Goal: Find specific page/section: Find specific page/section

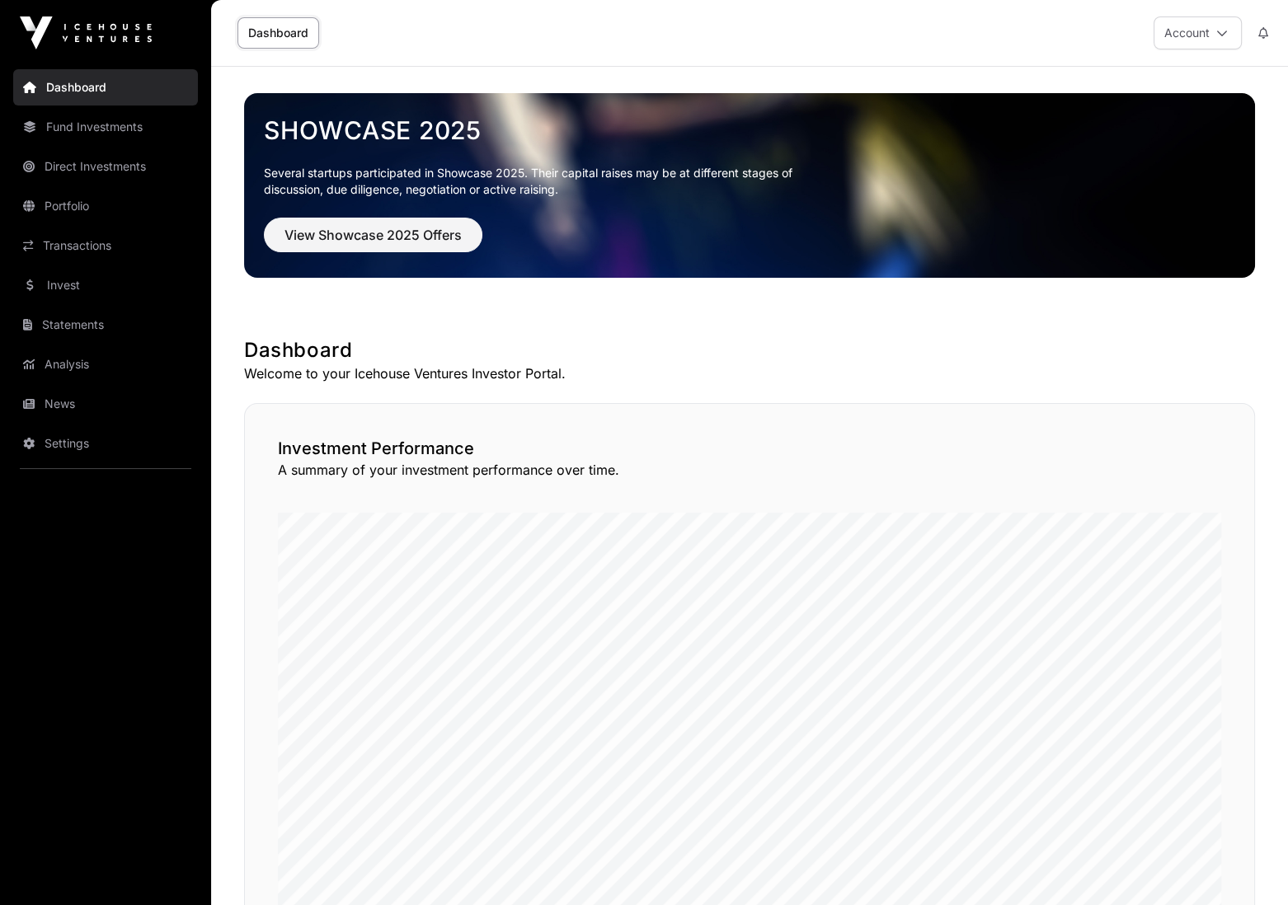
click at [102, 130] on link "Fund Investments" at bounding box center [105, 127] width 185 height 36
click at [110, 204] on link "Portfolio" at bounding box center [105, 206] width 185 height 36
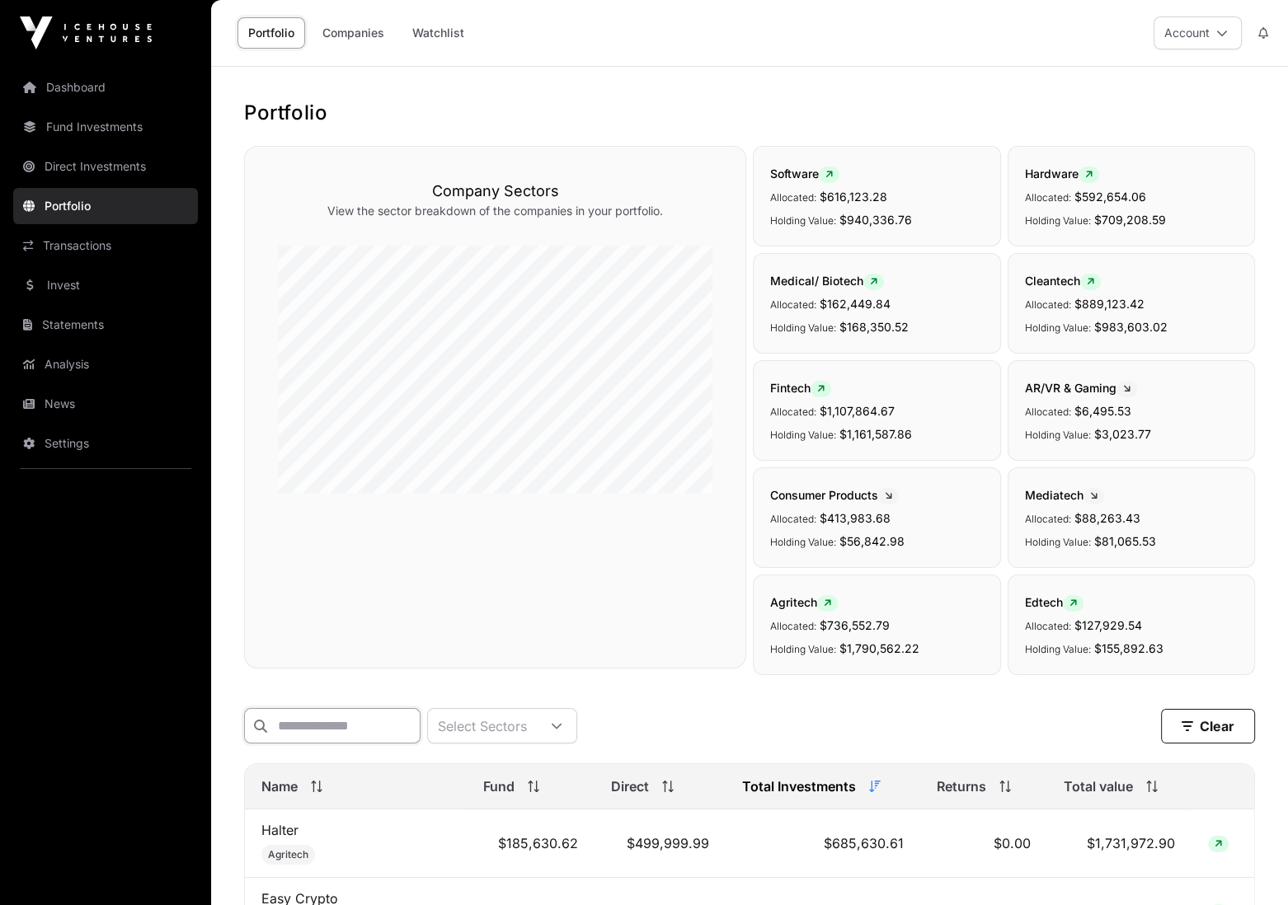
click at [337, 732] on input "text" at bounding box center [332, 725] width 176 height 35
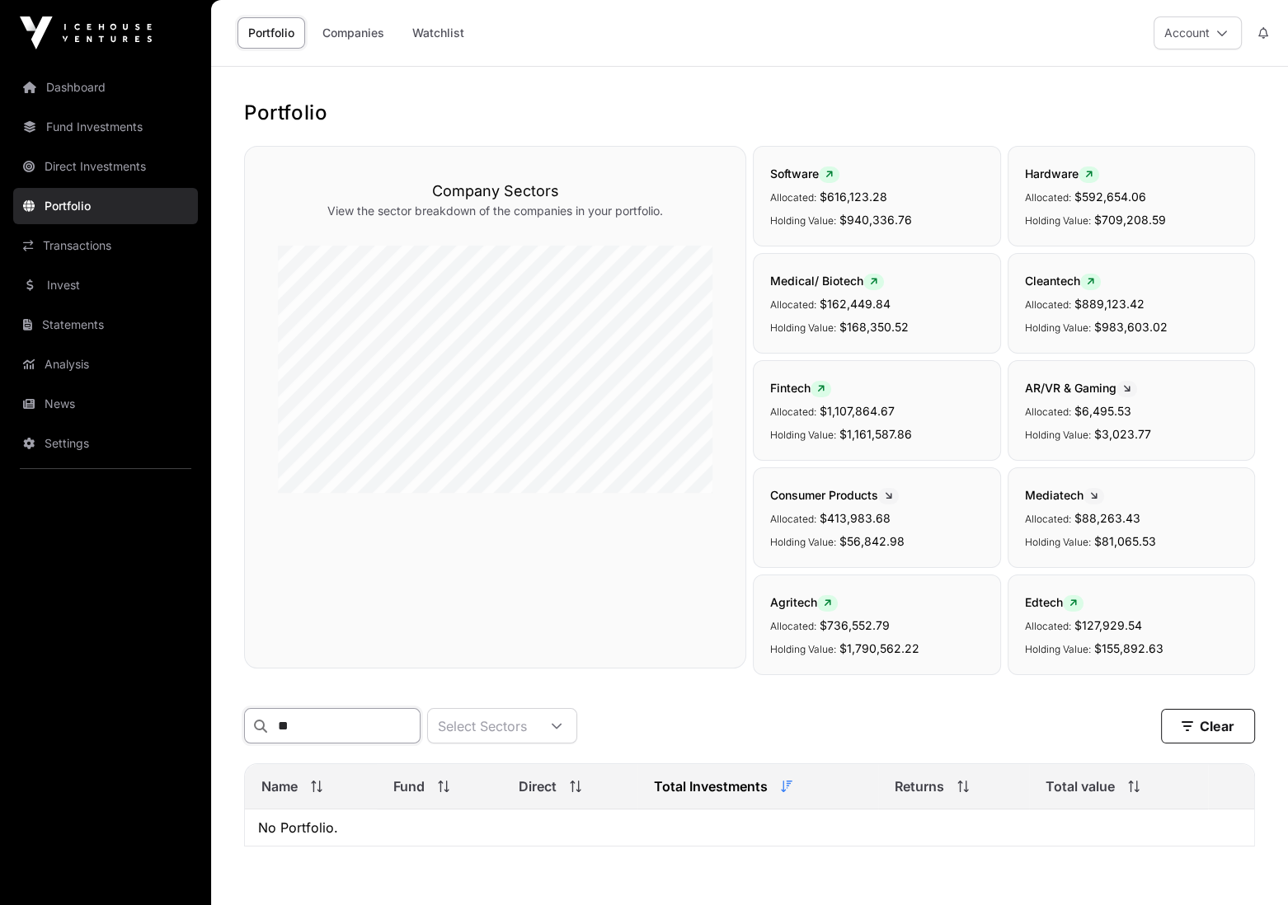
type input "*"
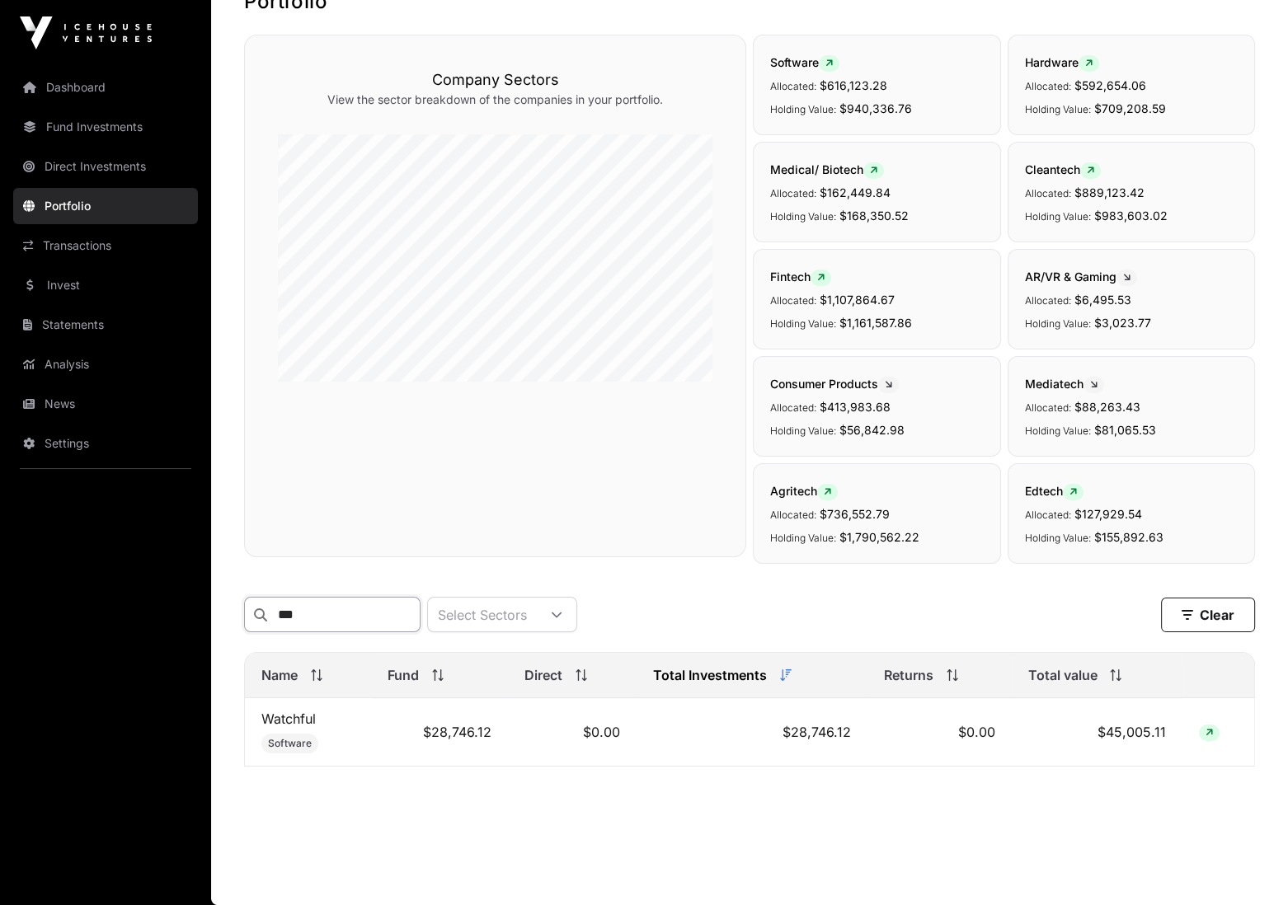
scroll to position [110, 0]
type input "***"
click at [293, 722] on link "Watchful" at bounding box center [288, 719] width 54 height 16
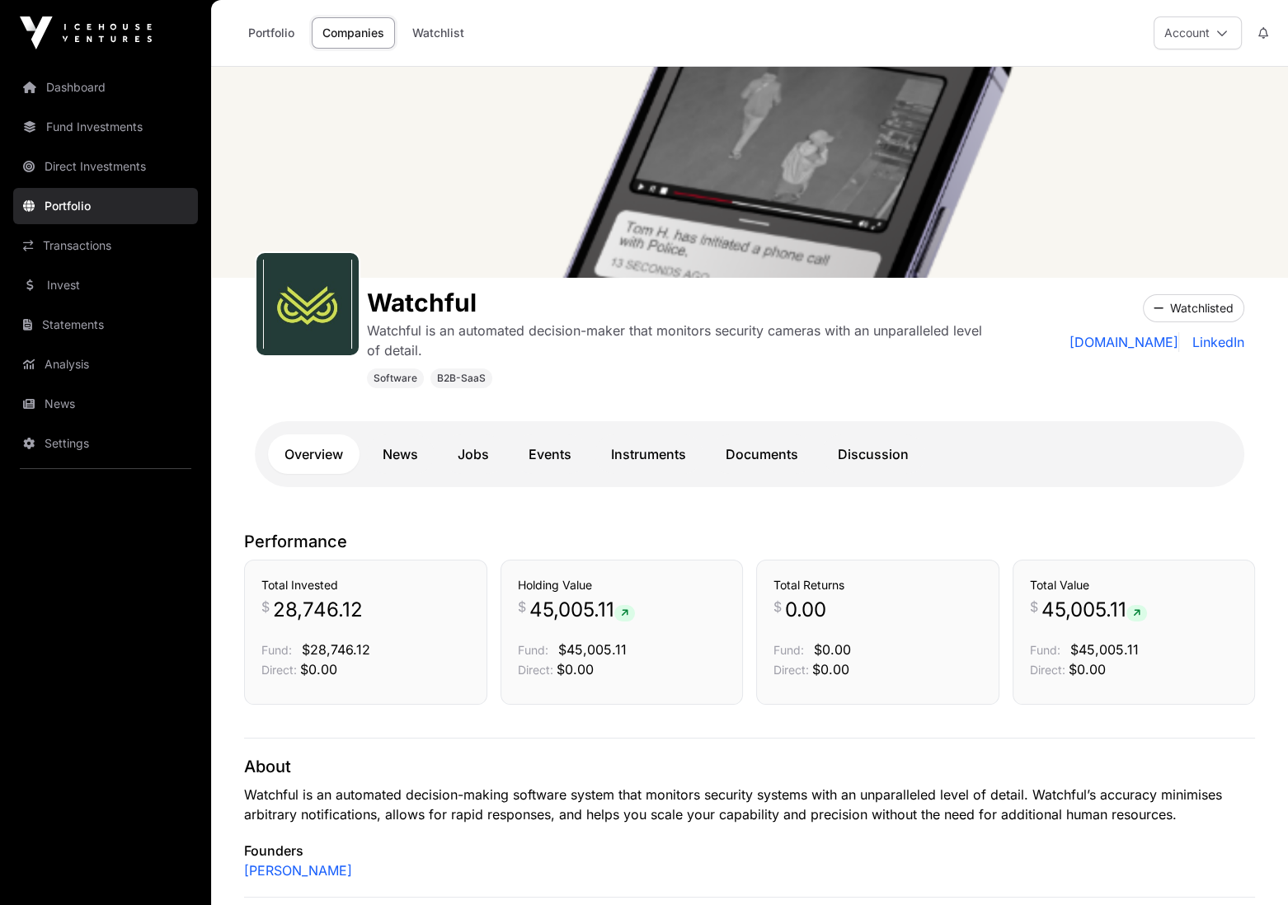
click at [1121, 345] on link "[DOMAIN_NAME]" at bounding box center [1124, 342] width 110 height 20
